Goal: Navigation & Orientation: Find specific page/section

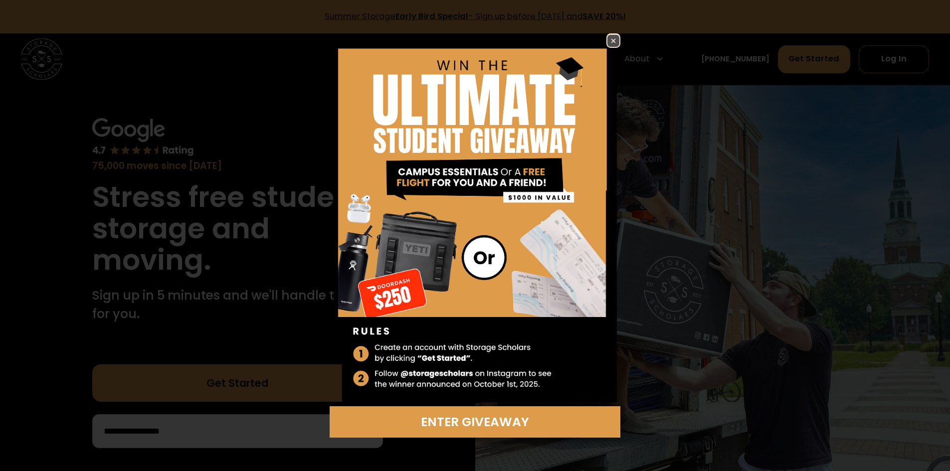
click at [609, 41] on img at bounding box center [613, 41] width 12 height 12
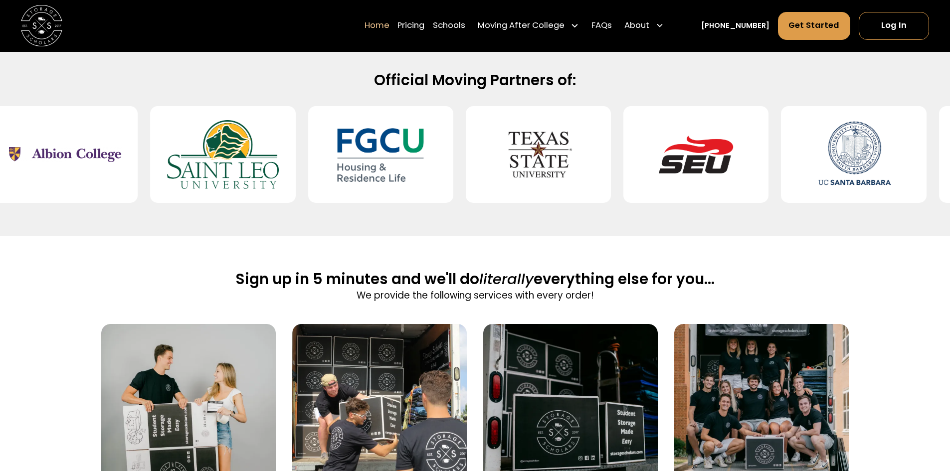
scroll to position [432, 0]
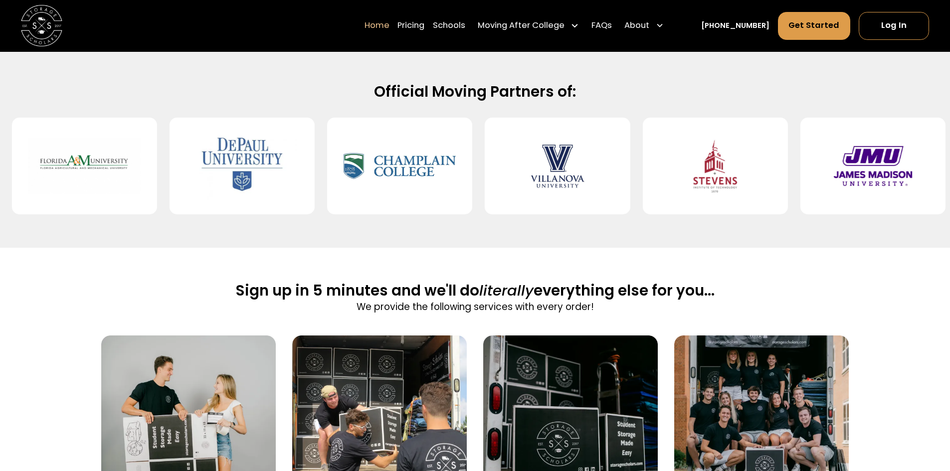
drag, startPoint x: 904, startPoint y: 283, endPoint x: 876, endPoint y: 326, distance: 51.6
click at [876, 326] on div "Sign up in 5 minutes and we'll do literally everything else for you... We provi…" at bounding box center [475, 437] width 950 height 379
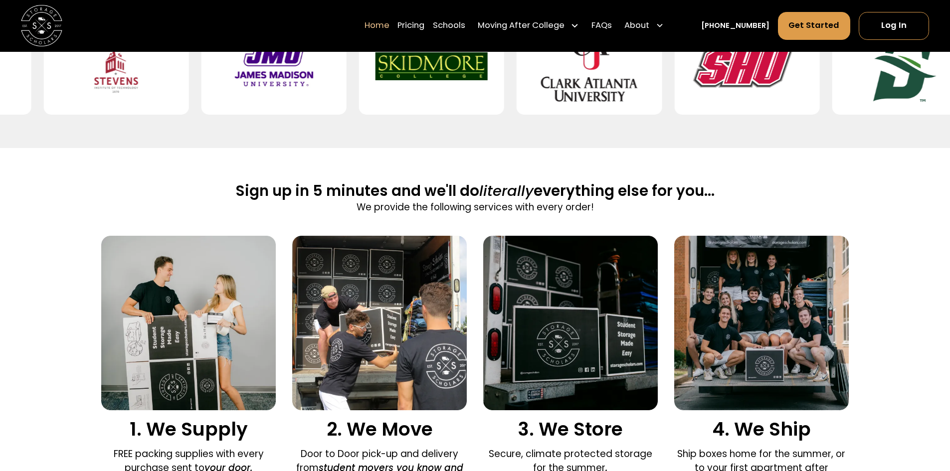
scroll to position [632, 0]
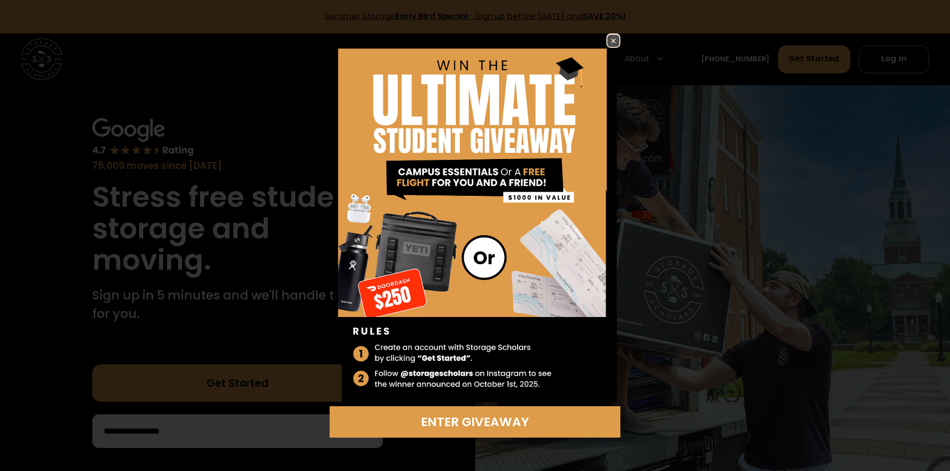
click at [610, 36] on img at bounding box center [613, 41] width 12 height 12
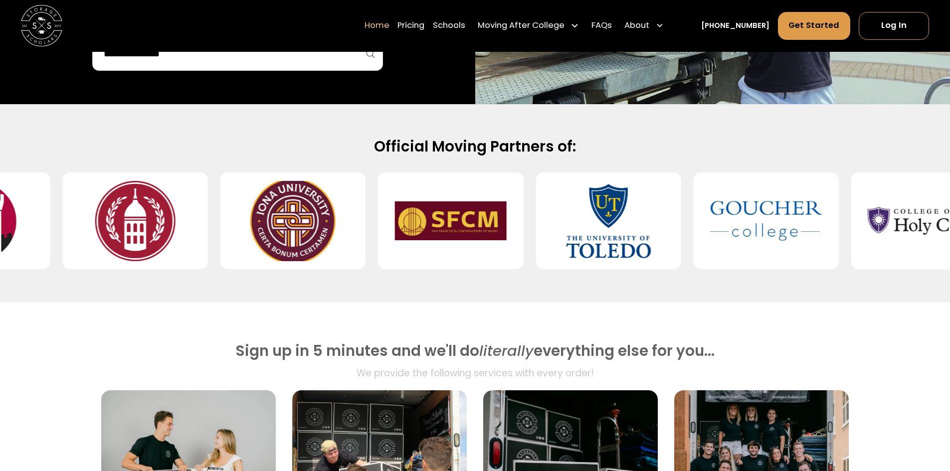
scroll to position [365, 0]
